Goal: Complete application form

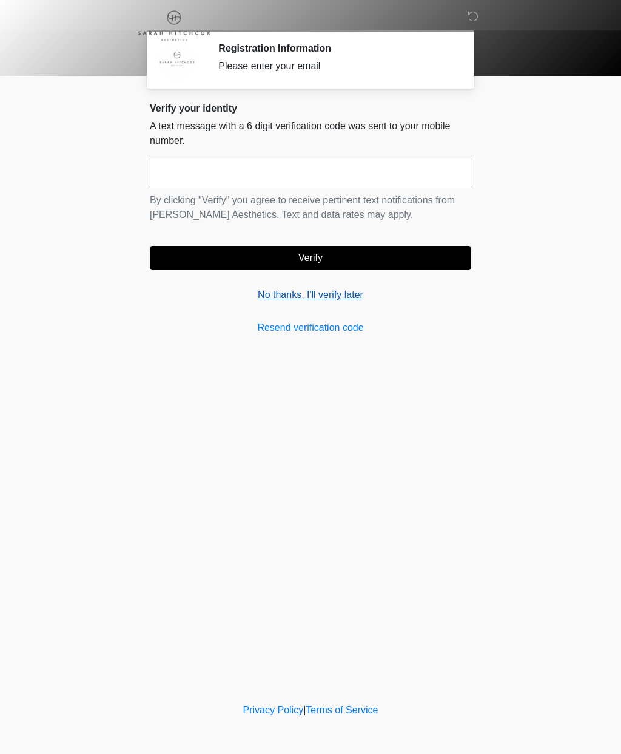
click at [336, 294] on link "No thanks, I'll verify later" at bounding box center [311, 295] width 322 height 15
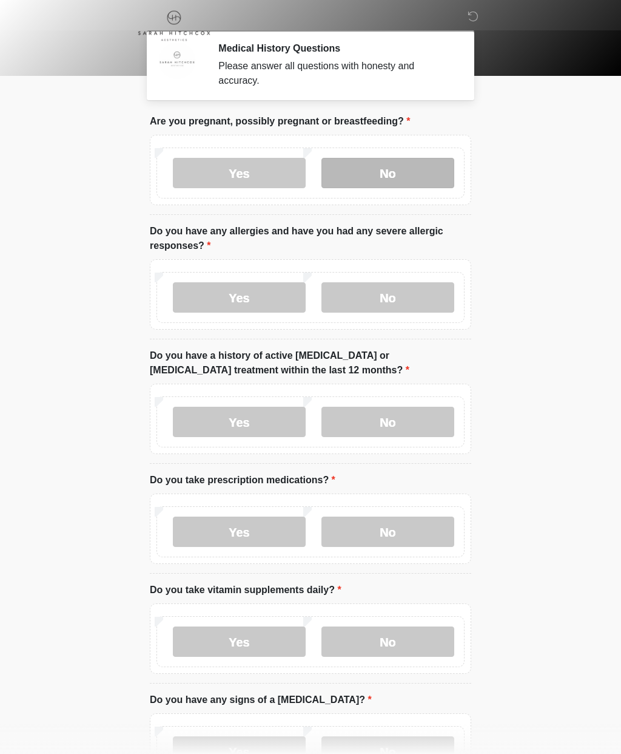
click at [410, 172] on label "No" at bounding box center [388, 173] width 133 height 30
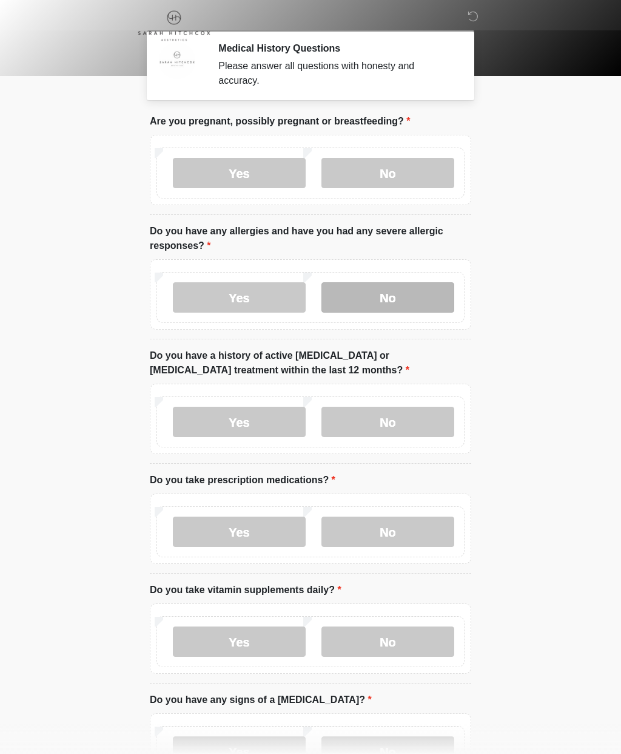
click at [406, 282] on label "No" at bounding box center [388, 297] width 133 height 30
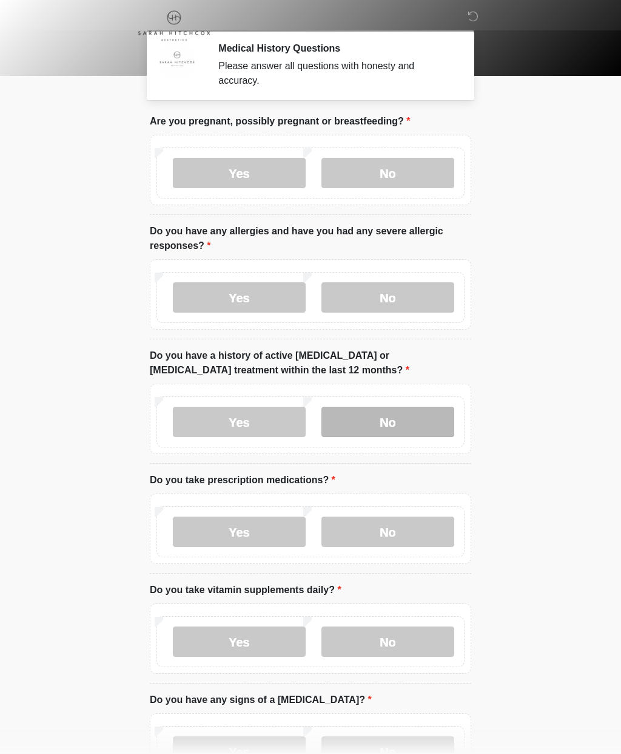
click at [424, 415] on label "No" at bounding box center [388, 422] width 133 height 30
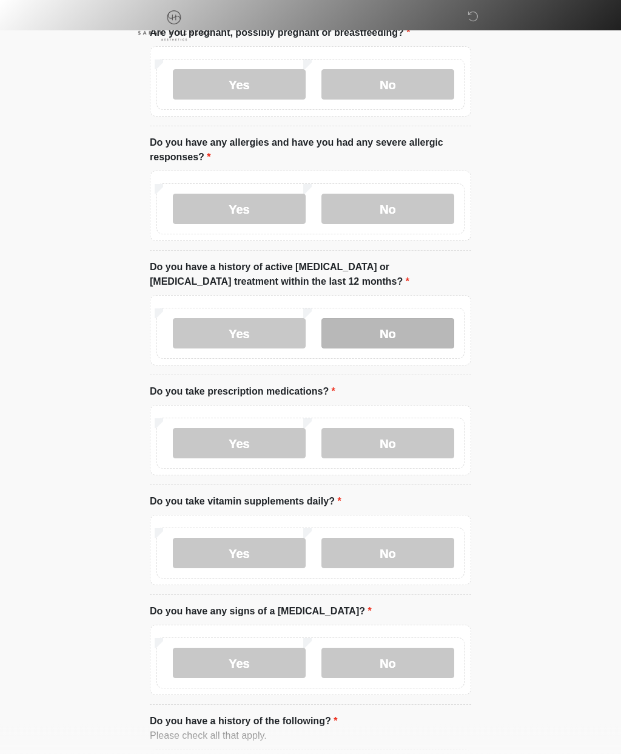
scroll to position [89, 0]
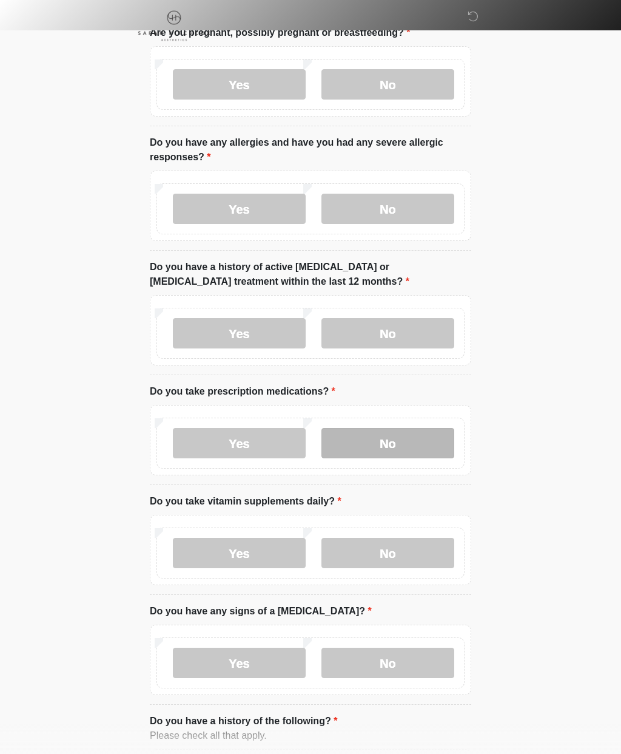
click at [408, 446] on label "No" at bounding box center [388, 443] width 133 height 30
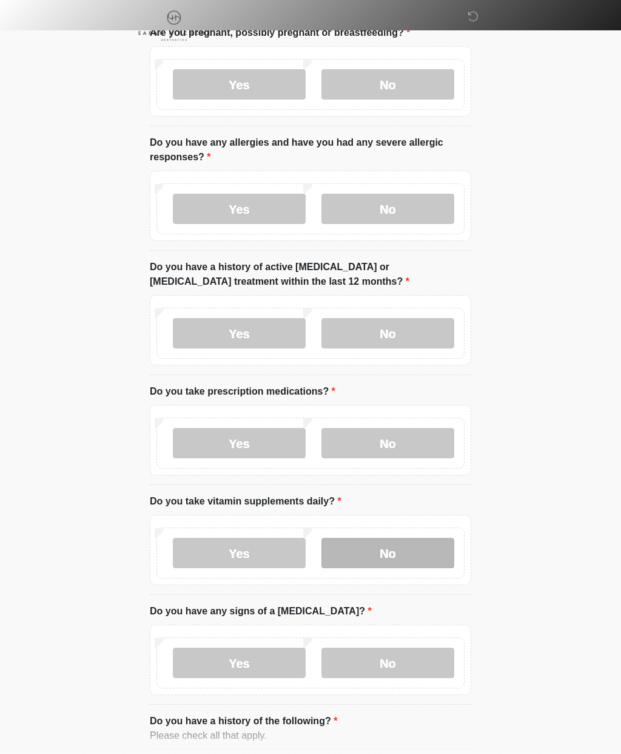
click at [428, 541] on label "No" at bounding box center [388, 553] width 133 height 30
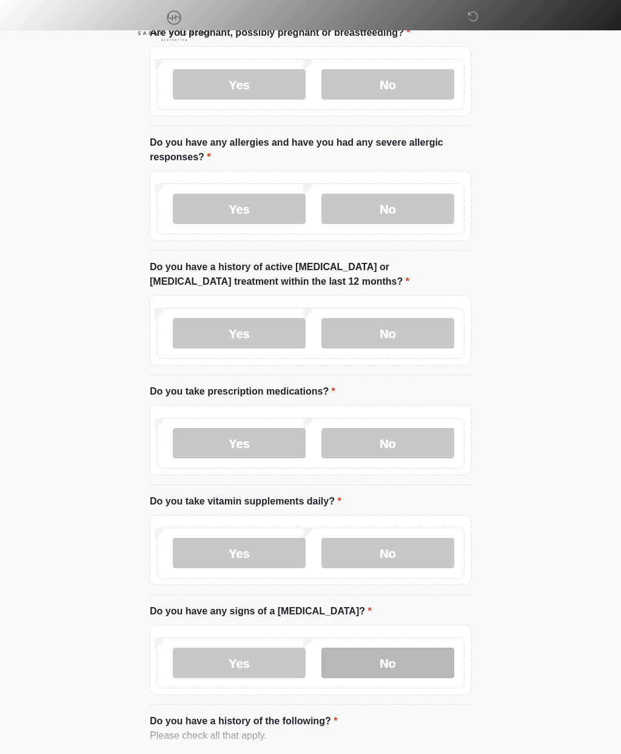
click at [430, 657] on label "No" at bounding box center [388, 662] width 133 height 30
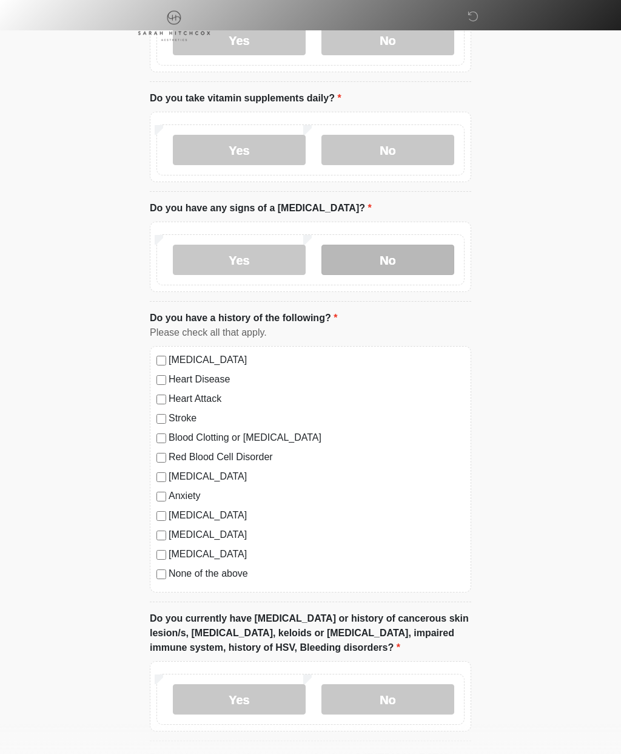
scroll to position [493, 0]
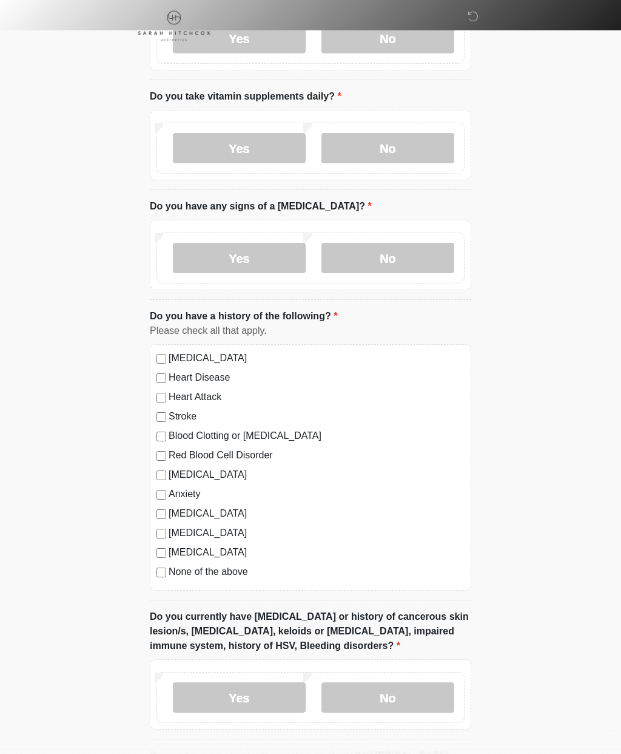
click at [169, 568] on label "None of the above" at bounding box center [317, 571] width 296 height 15
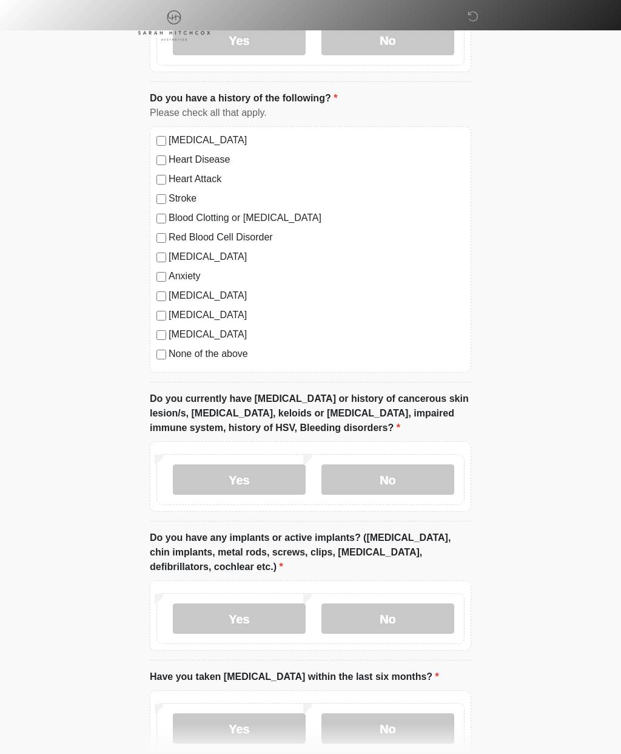
scroll to position [712, 0]
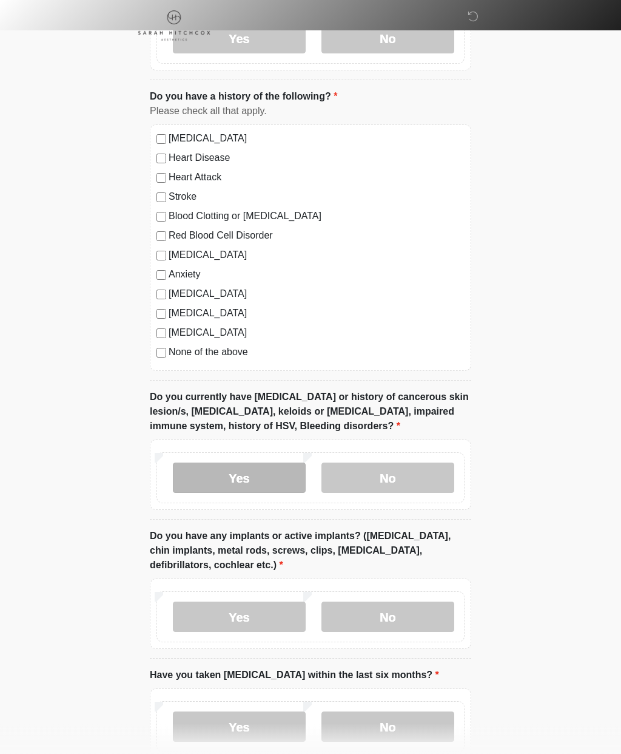
click at [262, 474] on label "Yes" at bounding box center [239, 478] width 133 height 30
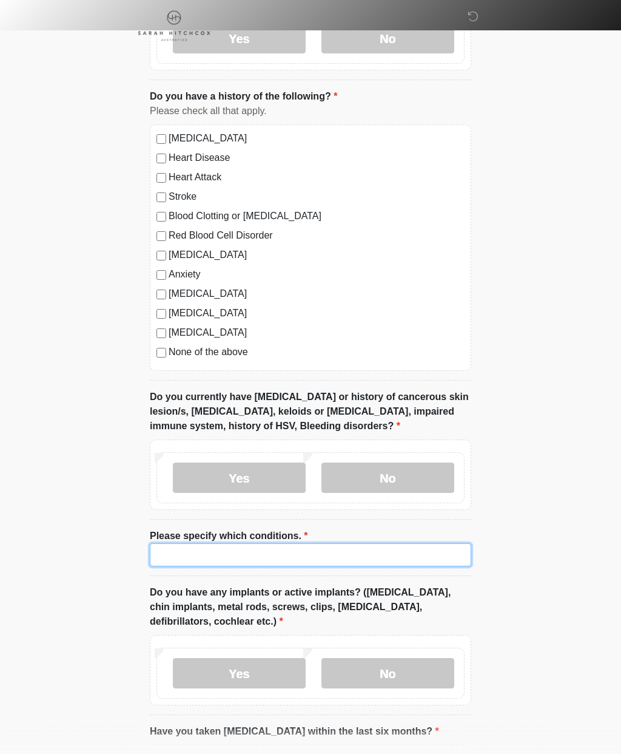
click at [411, 547] on input "Please specify which conditions." at bounding box center [311, 554] width 322 height 23
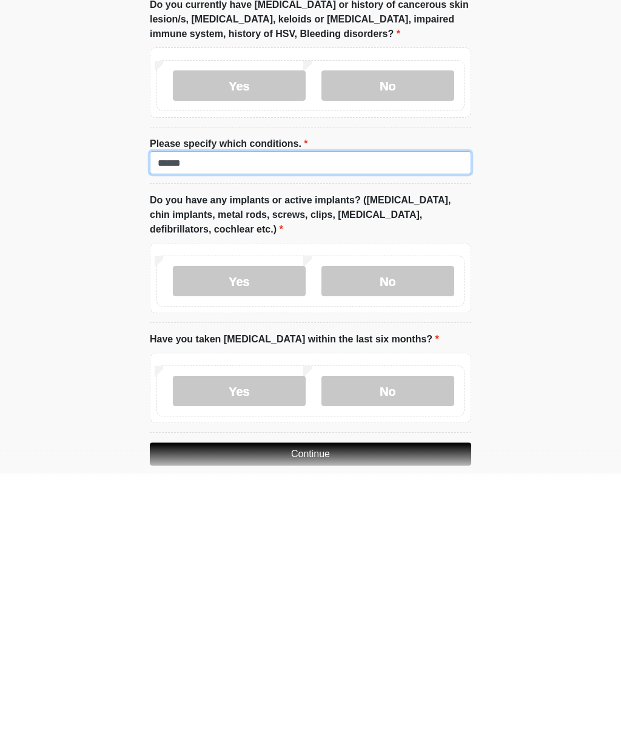
scroll to position [833, 0]
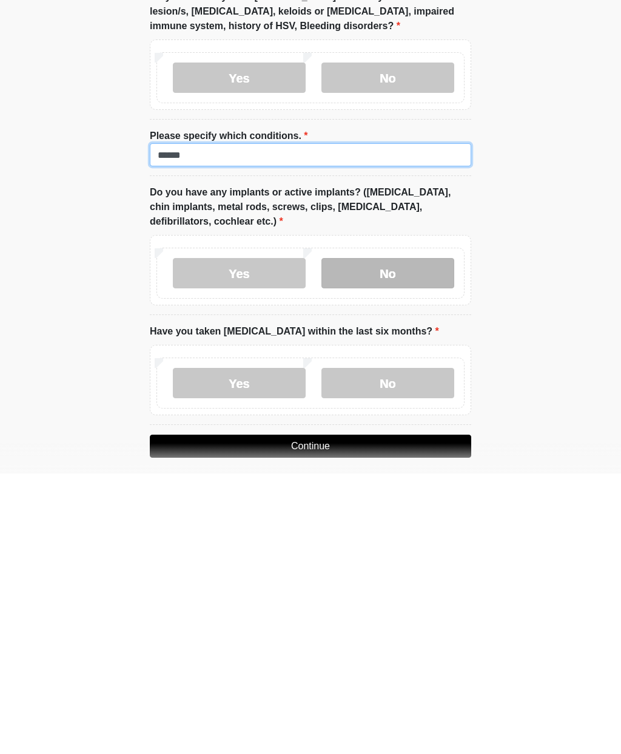
type input "******"
click at [413, 538] on label "No" at bounding box center [388, 553] width 133 height 30
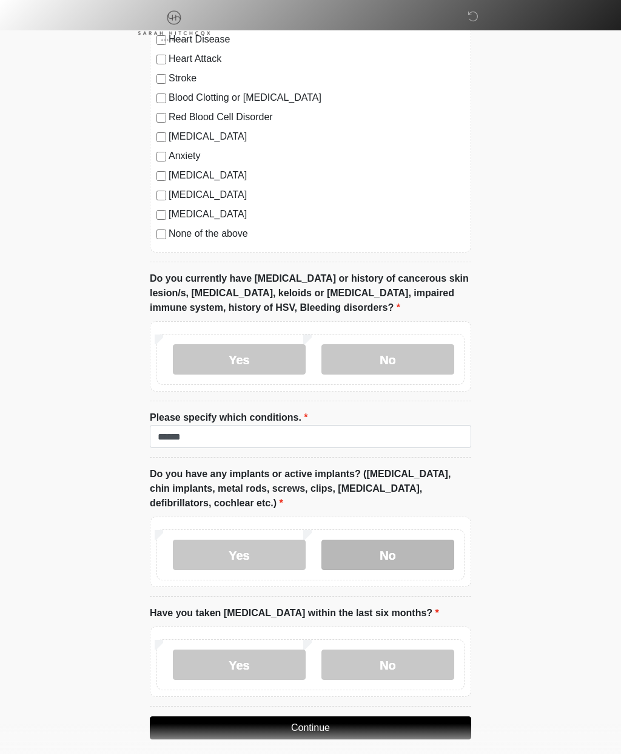
scroll to position [855, 0]
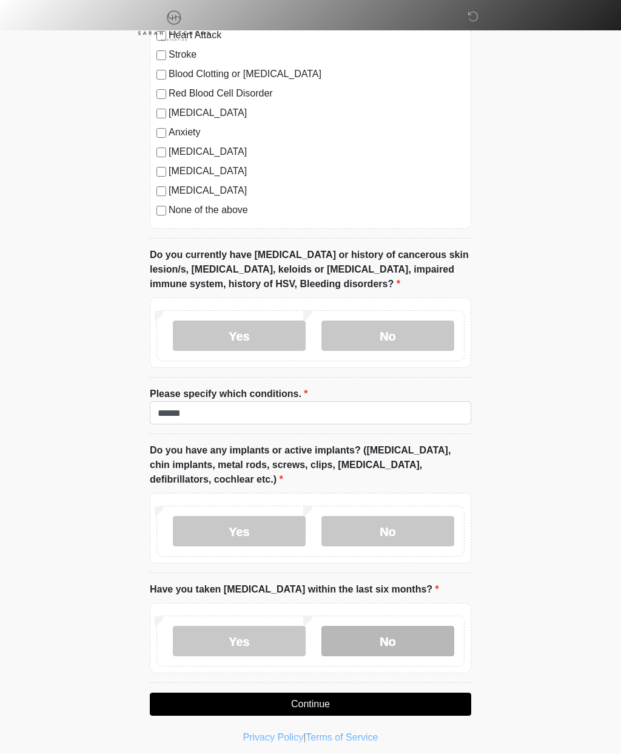
click at [407, 646] on label "No" at bounding box center [388, 641] width 133 height 30
click at [359, 703] on button "Continue" at bounding box center [311, 703] width 322 height 23
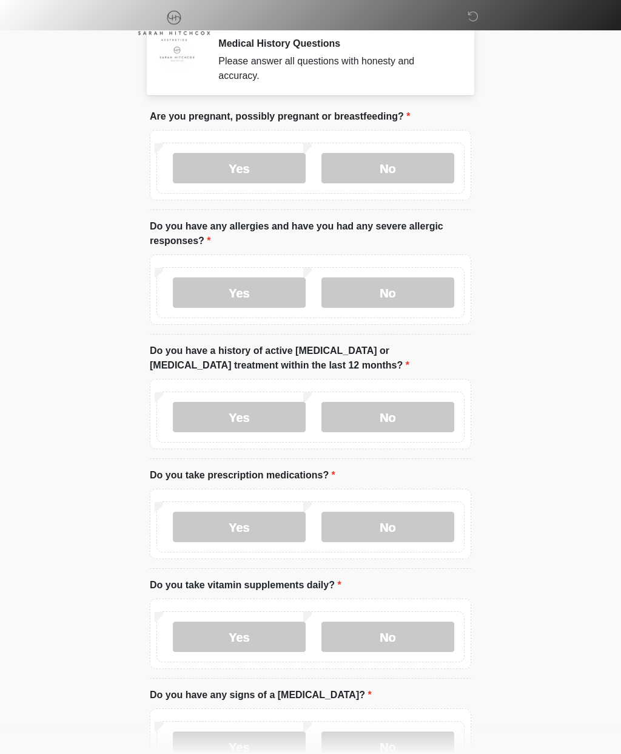
scroll to position [0, 0]
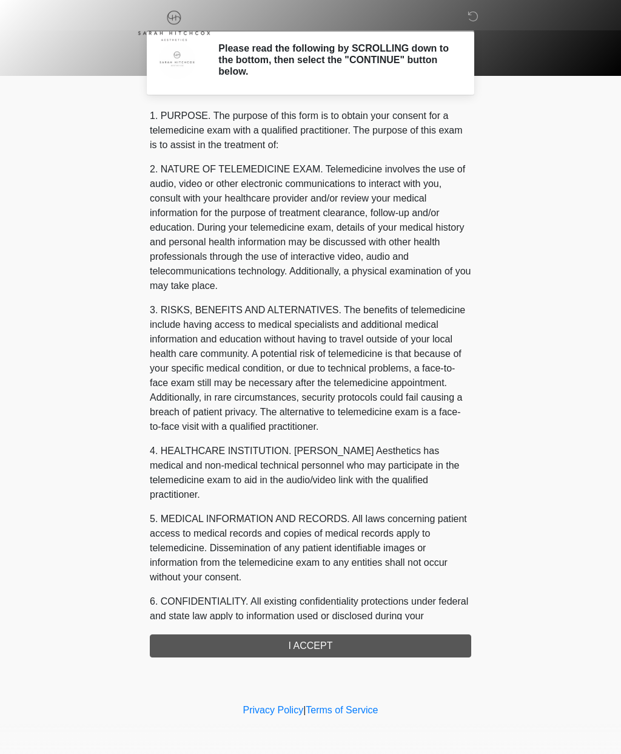
click at [363, 636] on div "1. PURPOSE. The purpose of this form is to obtain your consent for a telemedici…" at bounding box center [311, 383] width 322 height 549
click at [344, 644] on div "1. PURPOSE. The purpose of this form is to obtain your consent for a telemedici…" at bounding box center [311, 383] width 322 height 549
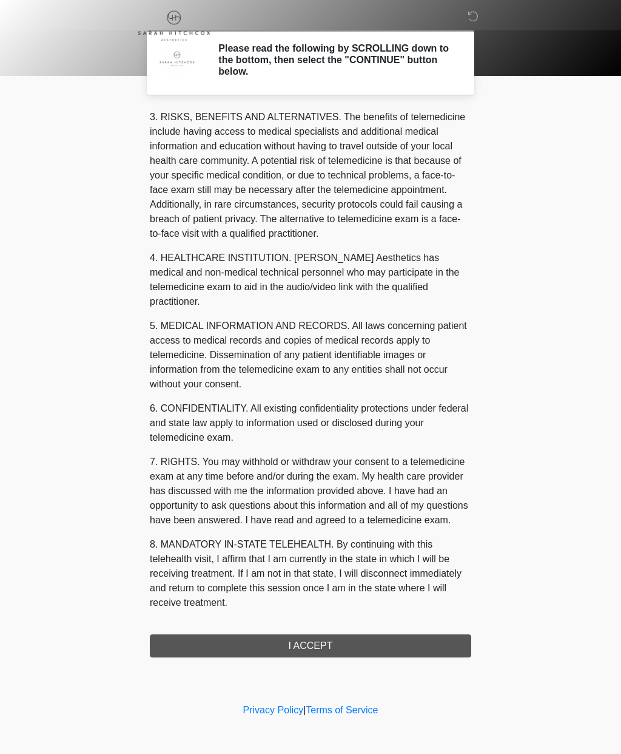
scroll to position [208, 0]
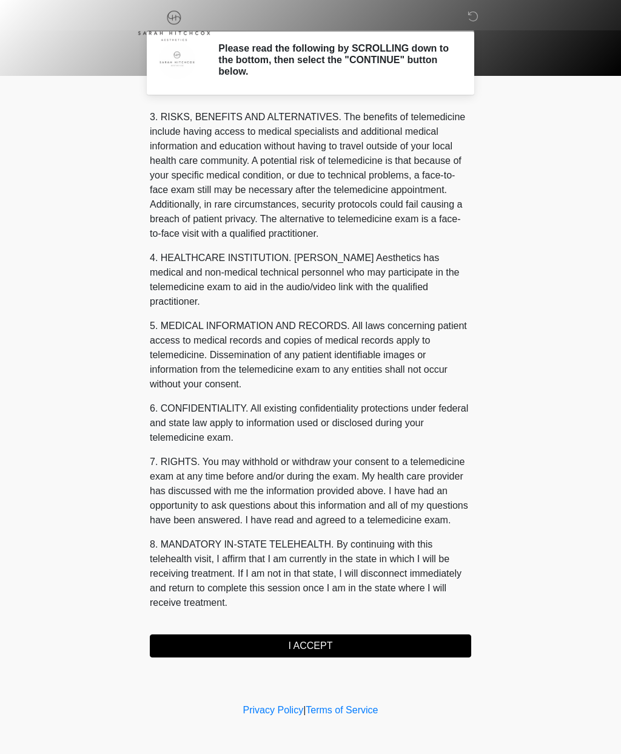
click at [329, 642] on button "I ACCEPT" at bounding box center [311, 645] width 322 height 23
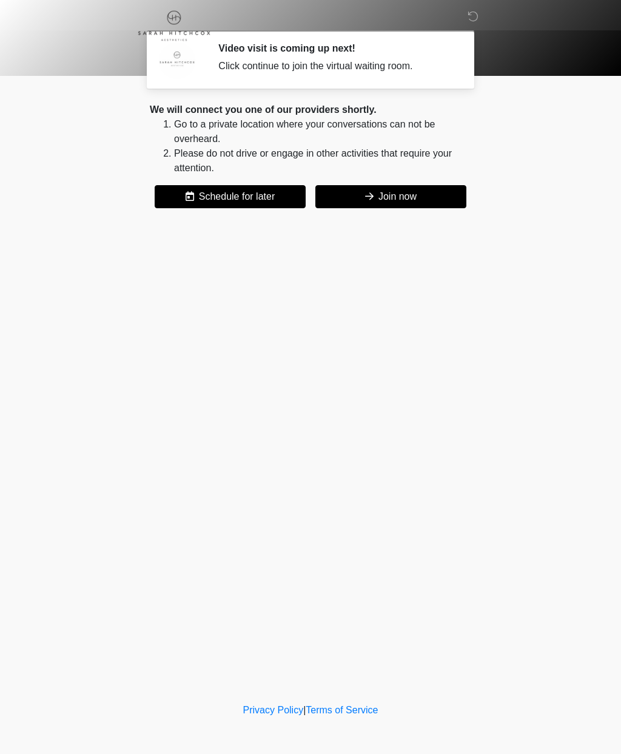
click at [406, 199] on button "Join now" at bounding box center [391, 196] width 151 height 23
